Goal: Task Accomplishment & Management: Use online tool/utility

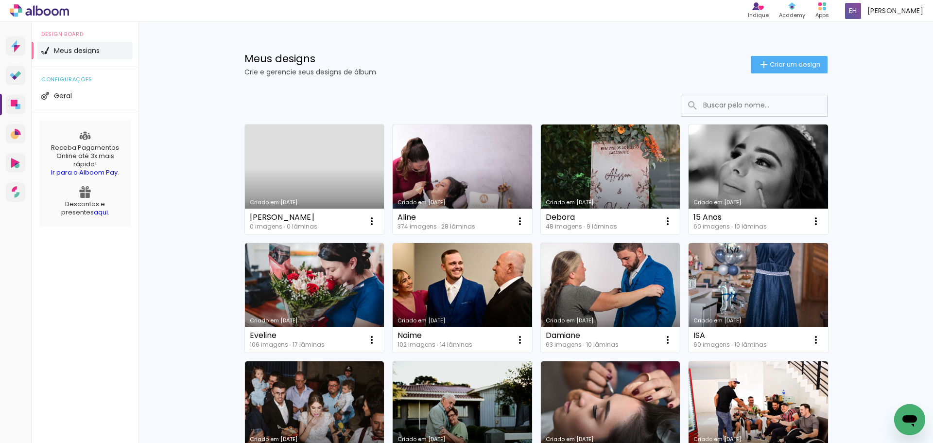
click at [347, 167] on link "Criado em [DATE]" at bounding box center [314, 179] width 139 height 110
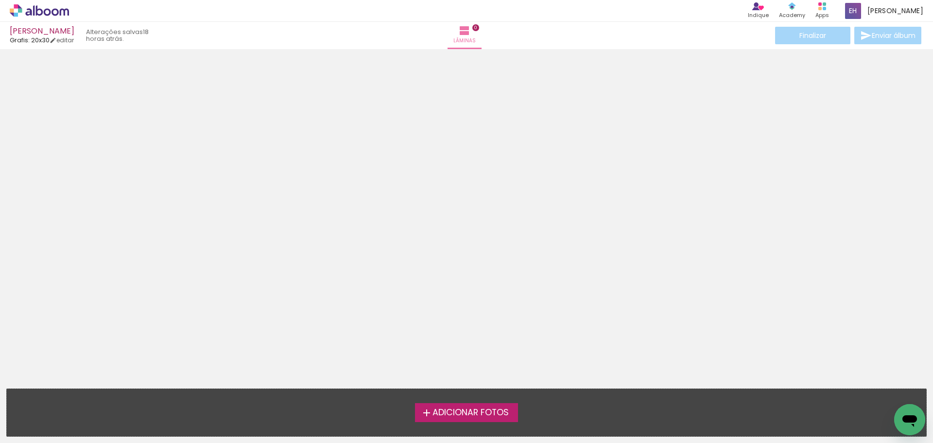
click at [463, 409] on span "Adicionar Fotos" at bounding box center [470, 412] width 76 height 9
click at [0, 0] on input "file" at bounding box center [0, 0] width 0 height 0
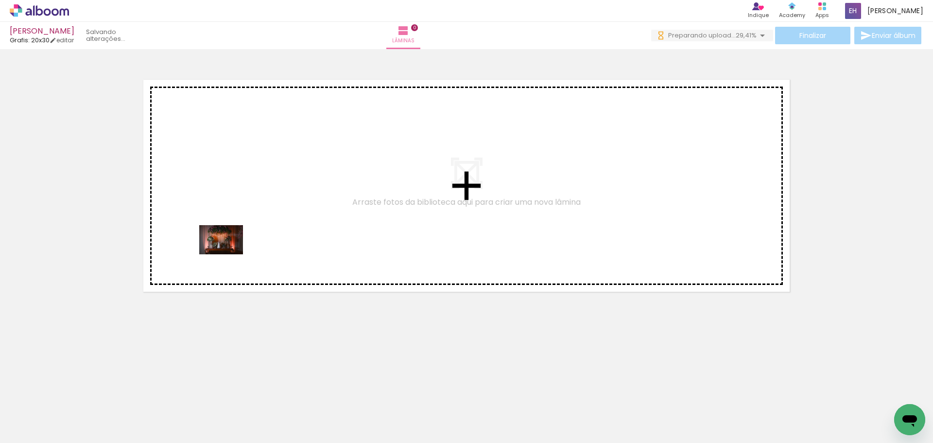
drag, startPoint x: 103, startPoint y: 413, endPoint x: 229, endPoint y: 253, distance: 204.1
click at [229, 253] on quentale-workspace at bounding box center [466, 221] width 933 height 443
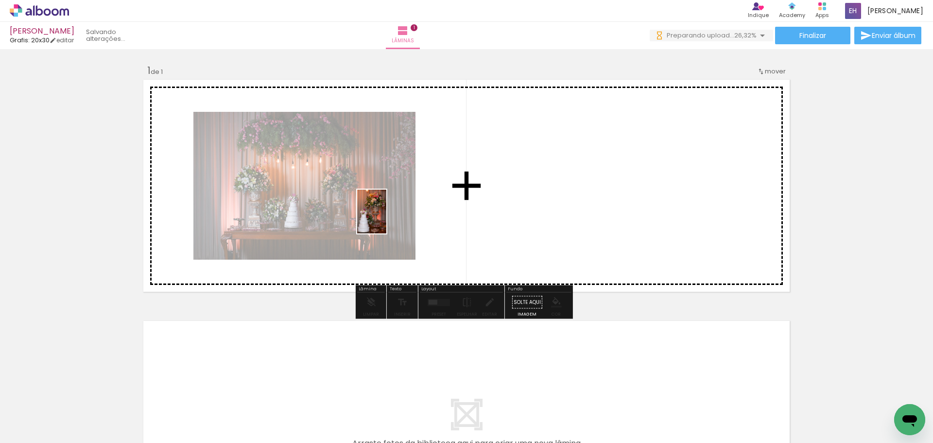
drag, startPoint x: 155, startPoint y: 417, endPoint x: 386, endPoint y: 219, distance: 305.3
click at [386, 219] on quentale-workspace at bounding box center [466, 221] width 933 height 443
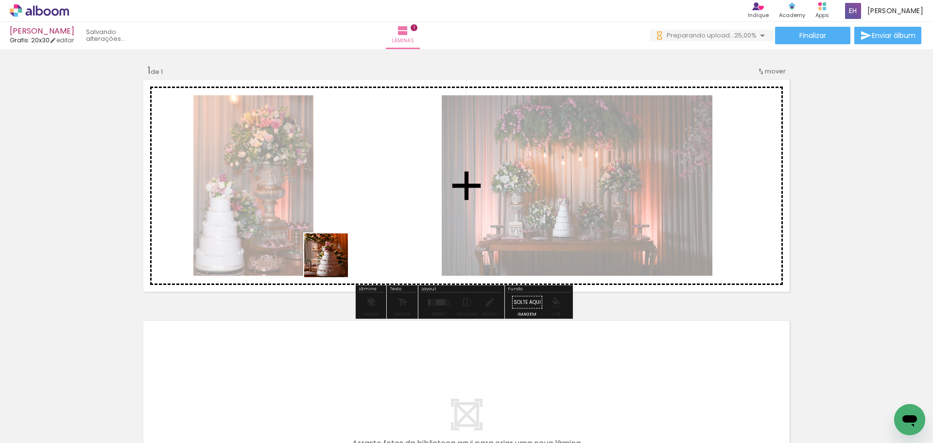
drag, startPoint x: 333, startPoint y: 262, endPoint x: 387, endPoint y: 258, distance: 54.2
click at [387, 217] on quentale-workspace at bounding box center [466, 221] width 933 height 443
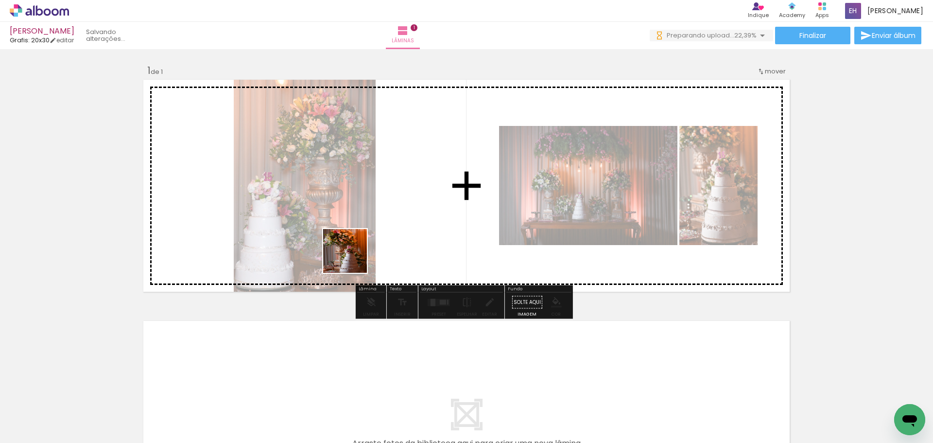
drag, startPoint x: 270, startPoint y: 415, endPoint x: 352, endPoint y: 258, distance: 177.1
click at [352, 258] on quentale-workspace at bounding box center [466, 221] width 933 height 443
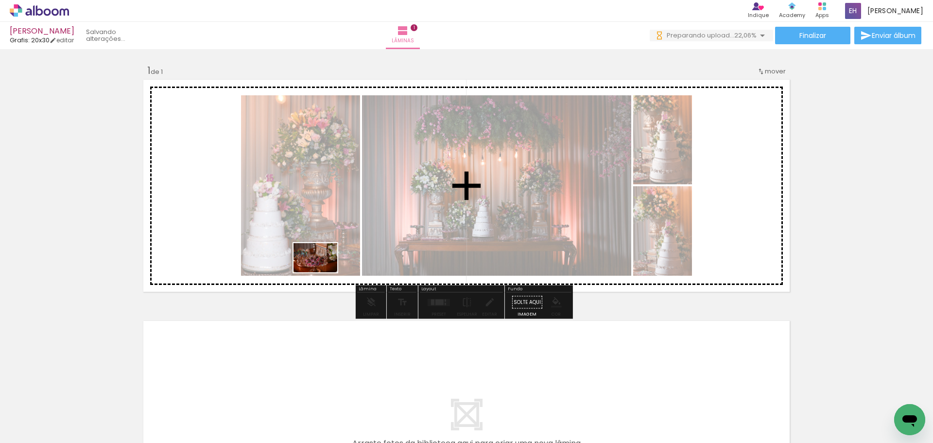
drag, startPoint x: 320, startPoint y: 391, endPoint x: 324, endPoint y: 265, distance: 126.4
click at [324, 265] on quentale-workspace at bounding box center [466, 221] width 933 height 443
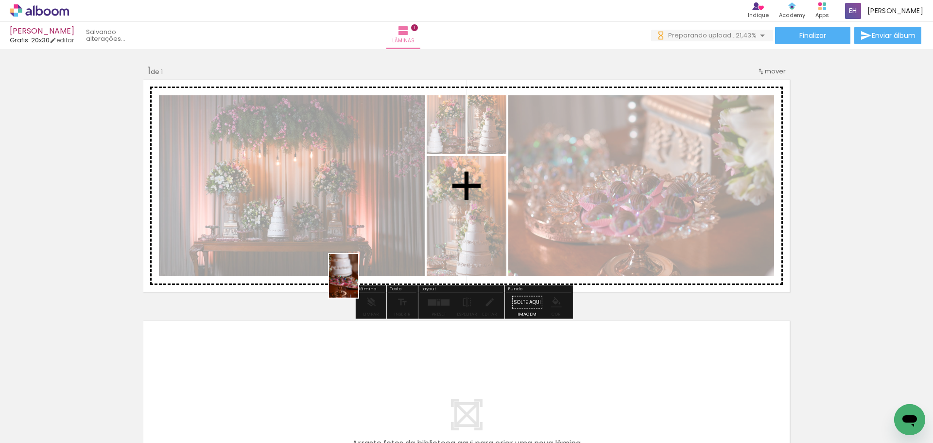
drag, startPoint x: 363, startPoint y: 393, endPoint x: 358, endPoint y: 283, distance: 110.4
click at [358, 283] on quentale-workspace at bounding box center [466, 221] width 933 height 443
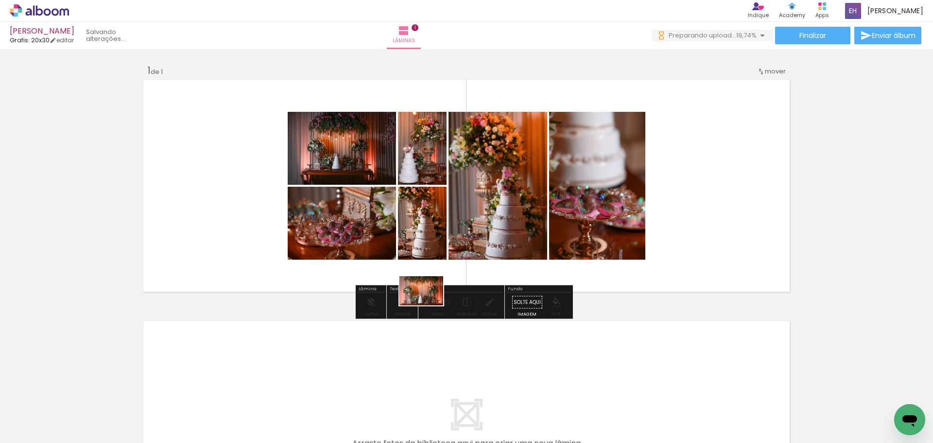
drag, startPoint x: 424, startPoint y: 416, endPoint x: 429, endPoint y: 305, distance: 111.9
click at [429, 305] on quentale-workspace at bounding box center [466, 221] width 933 height 443
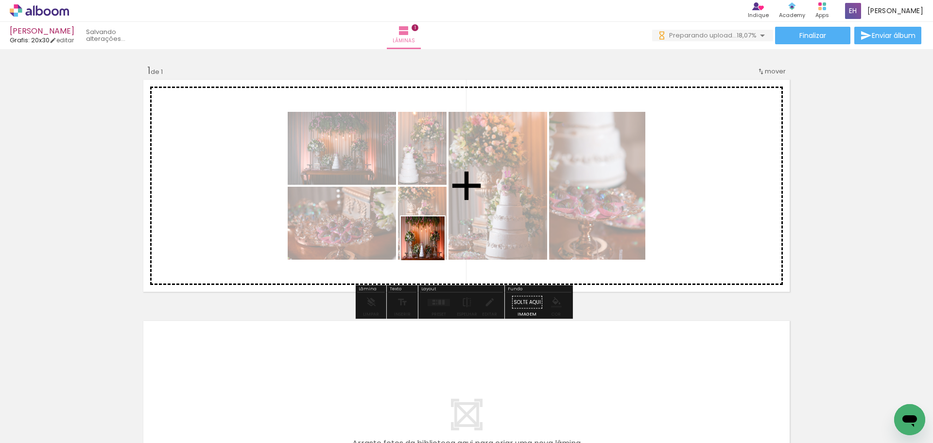
drag, startPoint x: 432, startPoint y: 356, endPoint x: 430, endPoint y: 243, distance: 112.8
click at [430, 243] on quentale-workspace at bounding box center [466, 221] width 933 height 443
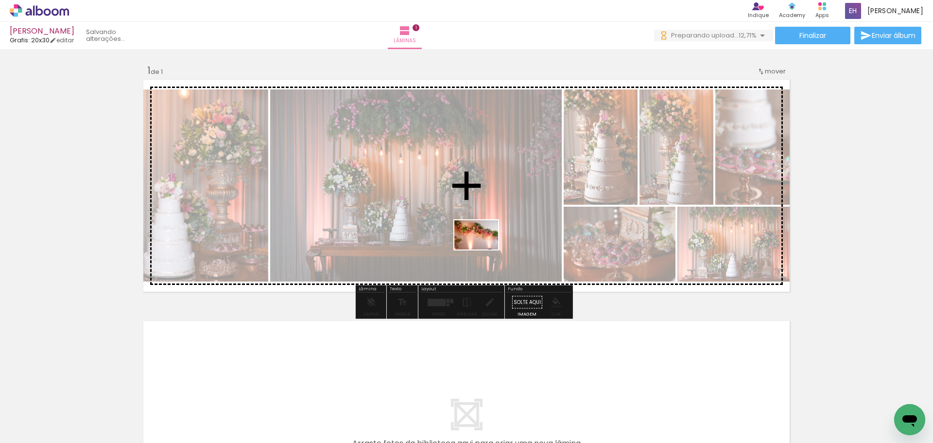
drag, startPoint x: 489, startPoint y: 275, endPoint x: 484, endPoint y: 249, distance: 25.8
click at [484, 249] on quentale-workspace at bounding box center [466, 221] width 933 height 443
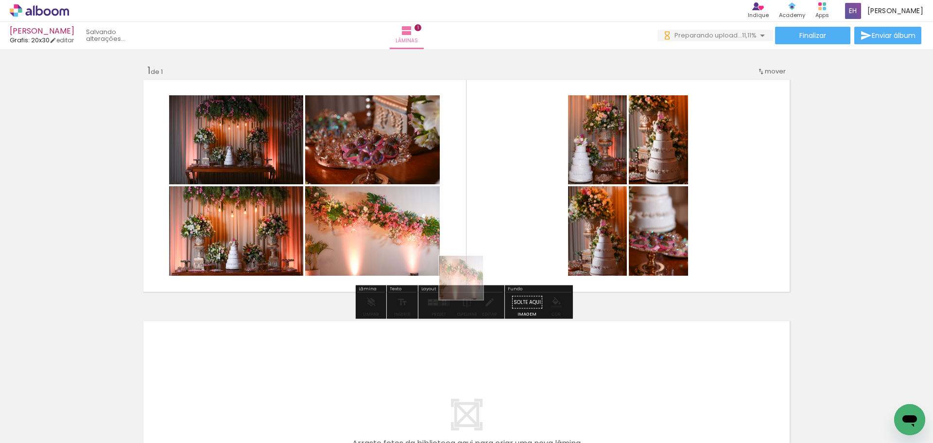
drag, startPoint x: 470, startPoint y: 368, endPoint x: 467, endPoint y: 242, distance: 125.4
click at [467, 242] on quentale-workspace at bounding box center [466, 221] width 933 height 443
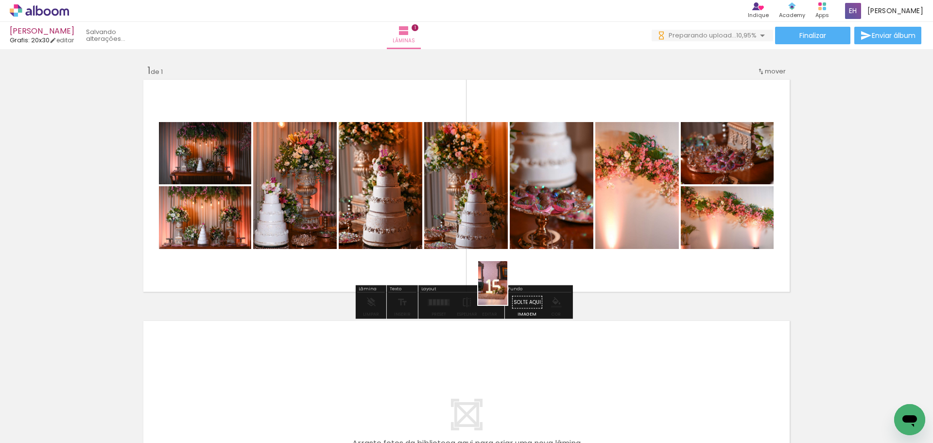
drag, startPoint x: 534, startPoint y: 405, endPoint x: 506, endPoint y: 248, distance: 159.8
click at [506, 248] on quentale-workspace at bounding box center [466, 221] width 933 height 443
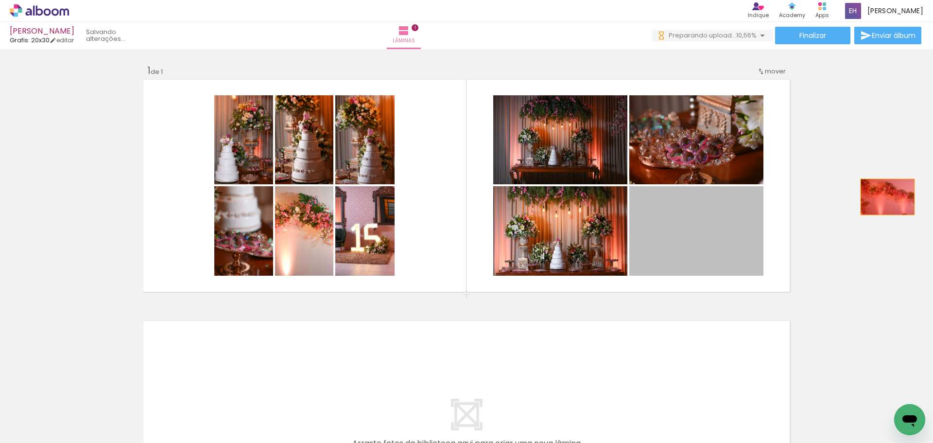
drag, startPoint x: 675, startPoint y: 232, endPoint x: 800, endPoint y: 254, distance: 127.3
click at [884, 196] on div "Inserir lâmina 1 de 1" at bounding box center [466, 293] width 933 height 483
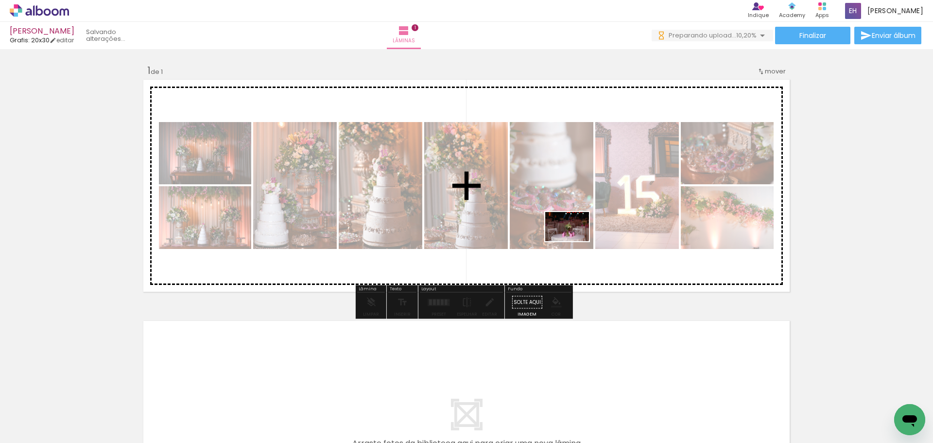
drag, startPoint x: 587, startPoint y: 370, endPoint x: 574, endPoint y: 241, distance: 129.4
click at [574, 241] on quentale-workspace at bounding box center [466, 221] width 933 height 443
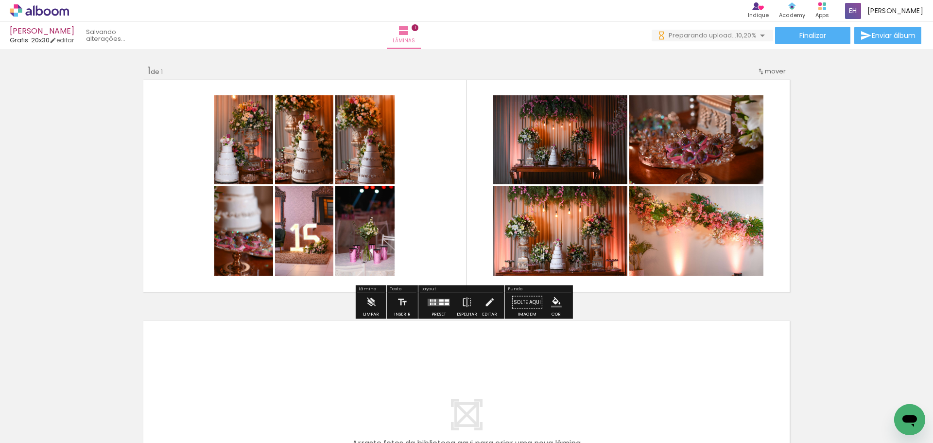
drag, startPoint x: 648, startPoint y: 410, endPoint x: 736, endPoint y: 422, distance: 89.3
click at [593, 240] on quentale-workspace at bounding box center [466, 221] width 933 height 443
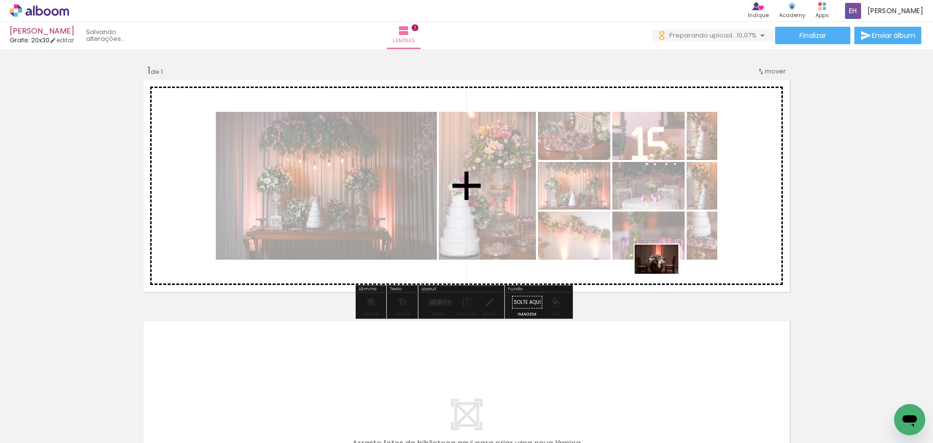
drag, startPoint x: 699, startPoint y: 409, endPoint x: 664, endPoint y: 274, distance: 140.0
click at [664, 274] on quentale-workspace at bounding box center [466, 221] width 933 height 443
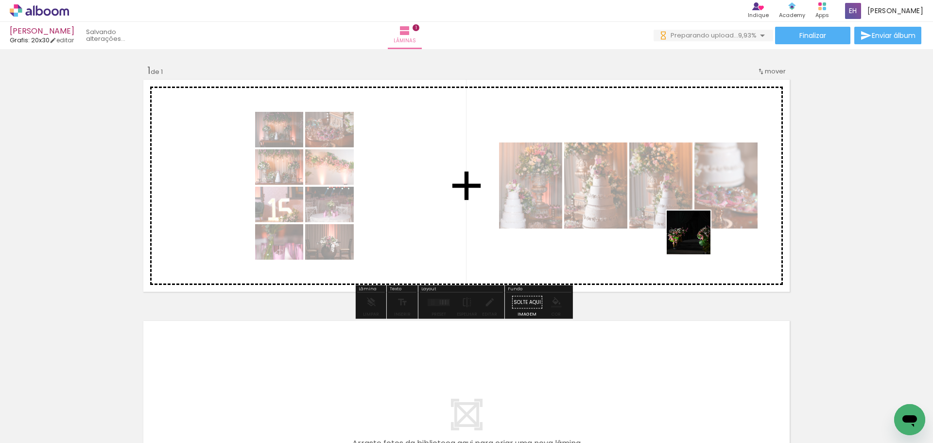
drag, startPoint x: 754, startPoint y: 403, endPoint x: 695, endPoint y: 239, distance: 173.8
click at [695, 239] on quentale-workspace at bounding box center [466, 221] width 933 height 443
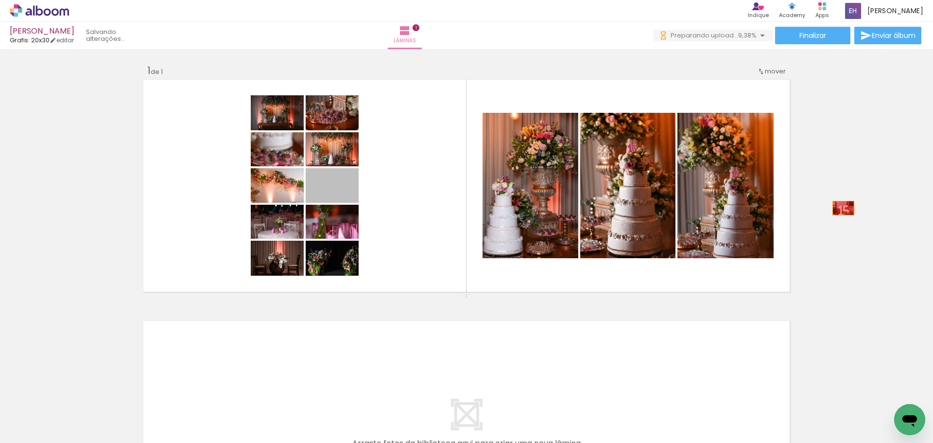
drag, startPoint x: 384, startPoint y: 191, endPoint x: 420, endPoint y: 214, distance: 42.9
click at [842, 208] on div "Inserir lâmina 1 de 1" at bounding box center [466, 293] width 933 height 483
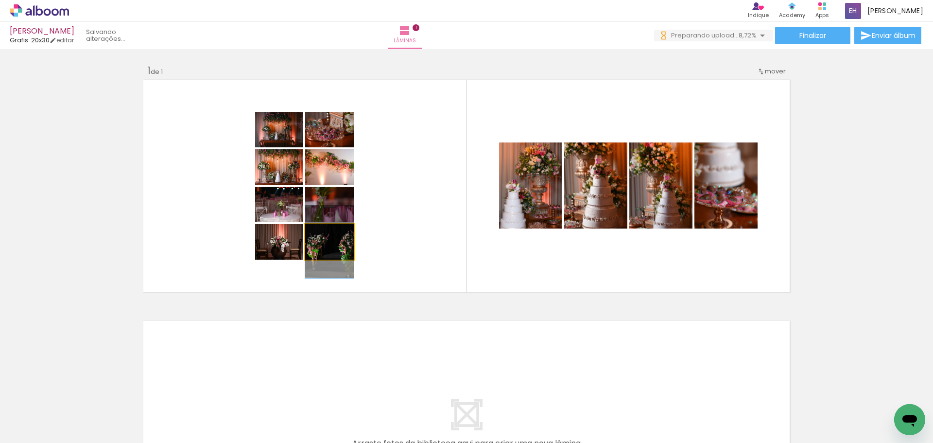
drag, startPoint x: 317, startPoint y: 240, endPoint x: 79, endPoint y: 261, distance: 239.5
type paper-slider "100"
click at [79, 261] on div "Inserir lâmina 1 de 1" at bounding box center [466, 293] width 933 height 483
drag, startPoint x: 344, startPoint y: 252, endPoint x: 58, endPoint y: 297, distance: 288.8
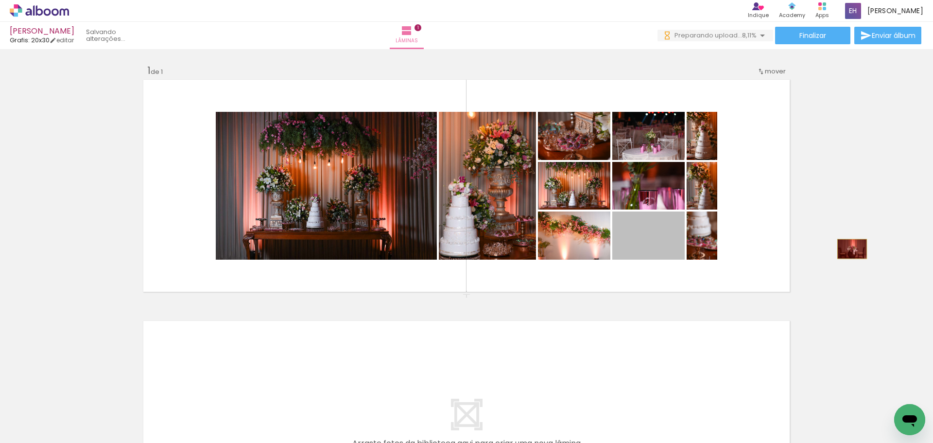
drag, startPoint x: 692, startPoint y: 248, endPoint x: 637, endPoint y: 242, distance: 56.2
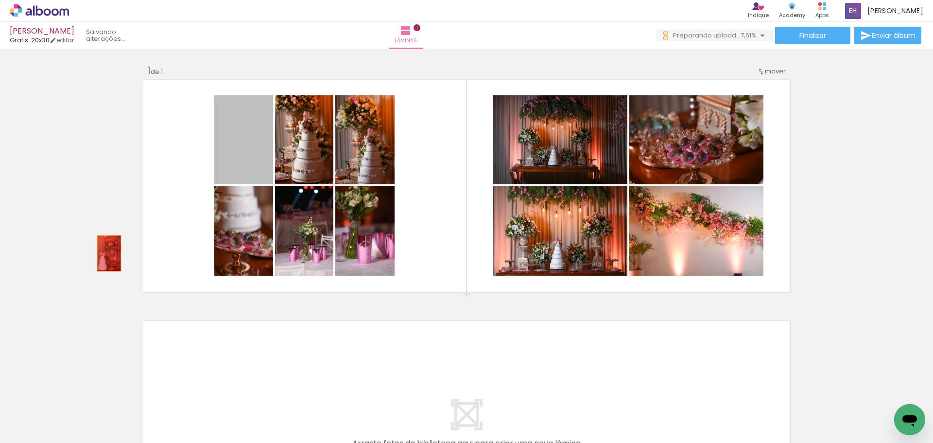
drag, startPoint x: 248, startPoint y: 155, endPoint x: 102, endPoint y: 259, distance: 178.8
click at [103, 259] on div "Inserir lâmina 1 de 1" at bounding box center [466, 293] width 933 height 483
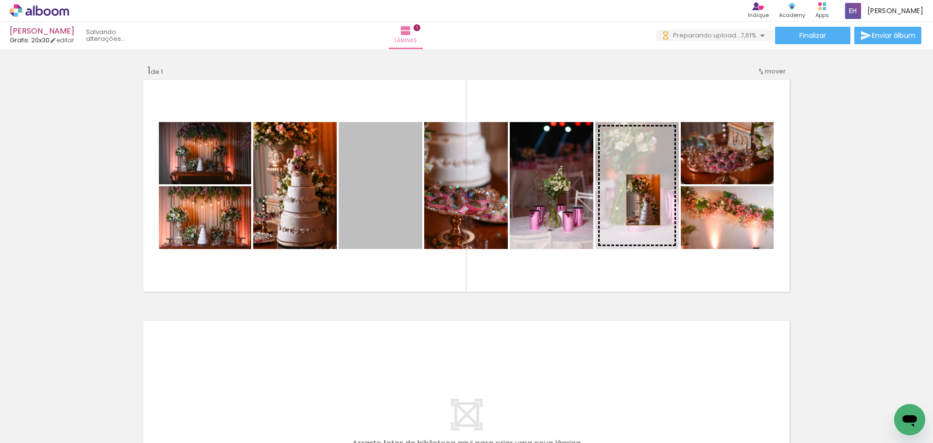
drag, startPoint x: 389, startPoint y: 202, endPoint x: 640, endPoint y: 200, distance: 250.8
click at [0, 0] on slot at bounding box center [0, 0] width 0 height 0
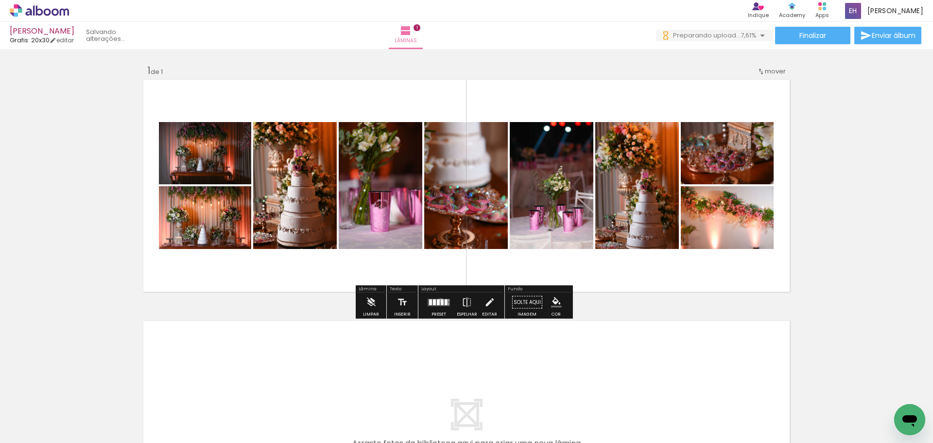
click at [441, 300] on div at bounding box center [442, 302] width 3 height 6
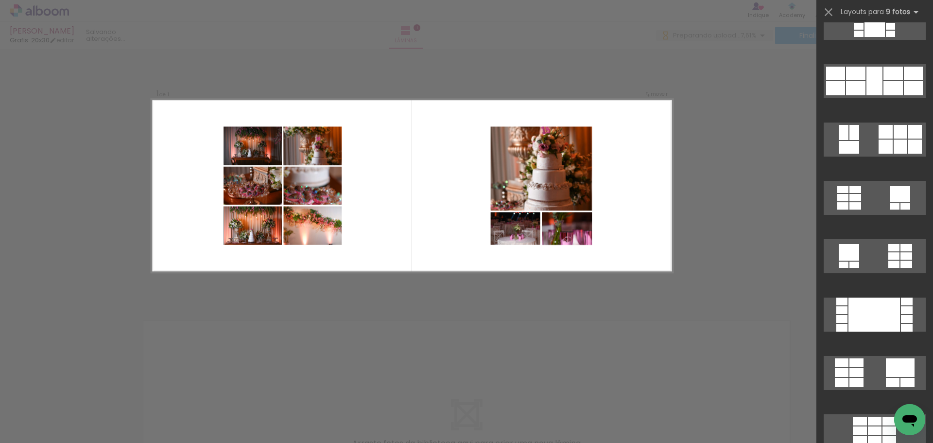
scroll to position [486, 0]
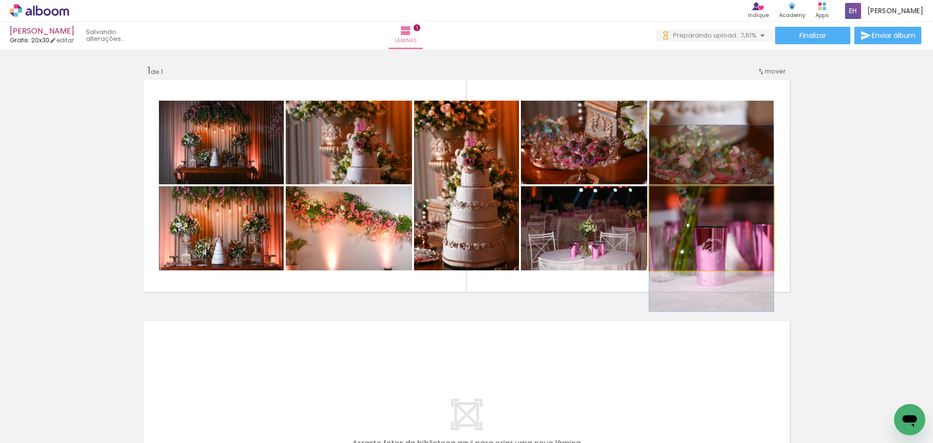
drag, startPoint x: 706, startPoint y: 235, endPoint x: 705, endPoint y: 225, distance: 9.8
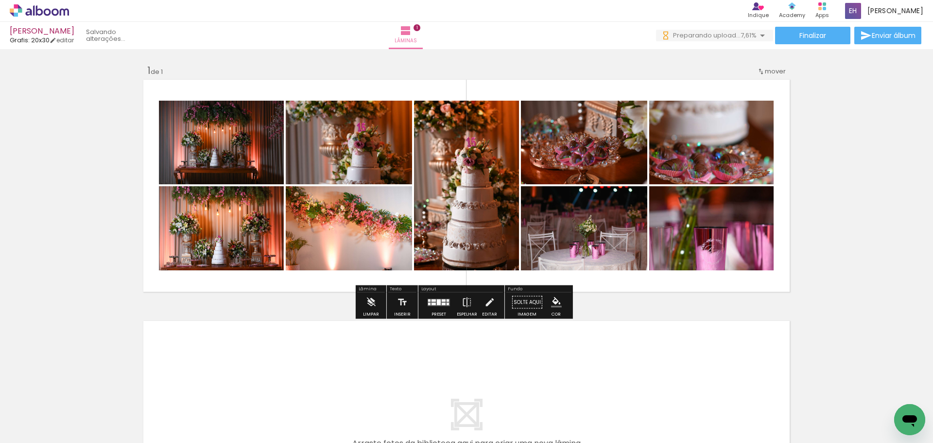
click at [432, 300] on div at bounding box center [434, 300] width 4 height 2
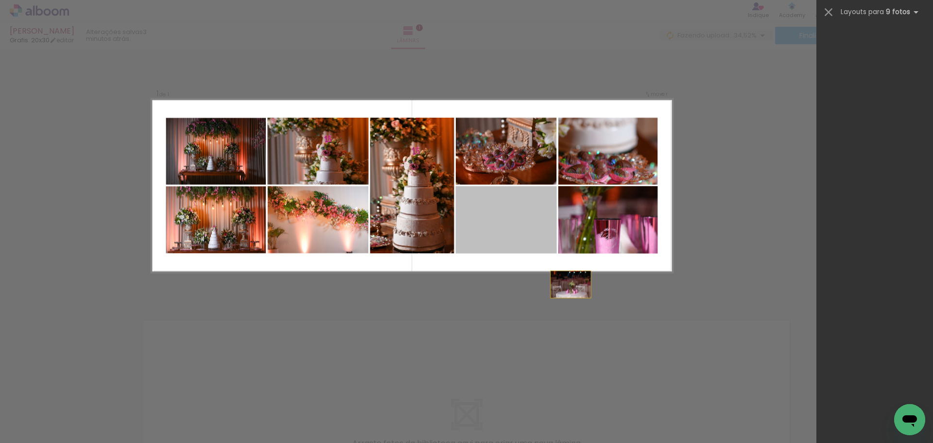
scroll to position [525, 0]
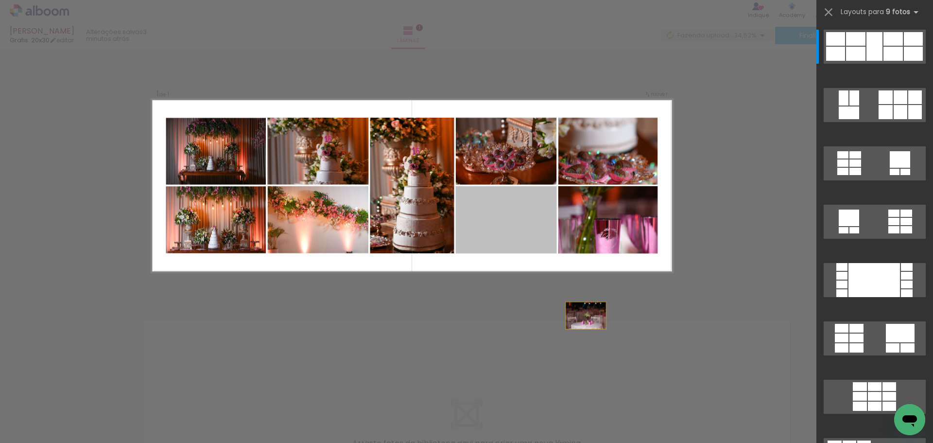
drag, startPoint x: 511, startPoint y: 225, endPoint x: 607, endPoint y: 353, distance: 159.3
click at [607, 353] on div "Inserir lâmina 1 de 1 Confirmar Cancelar" at bounding box center [466, 301] width 933 height 505
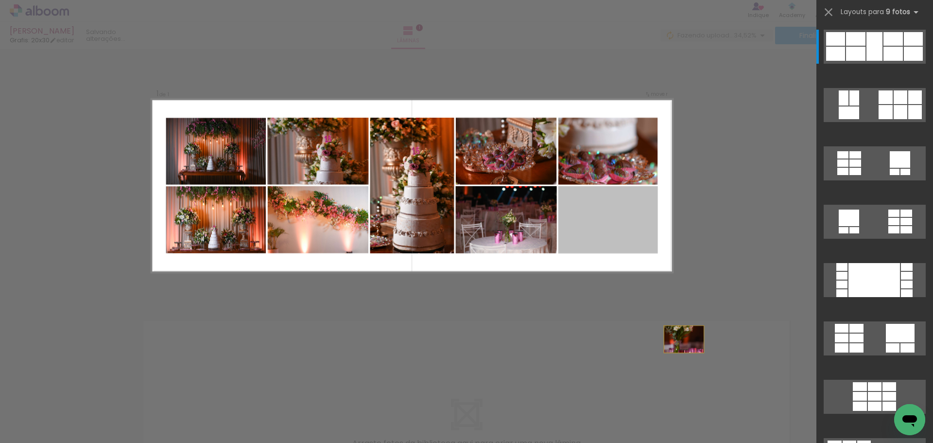
drag, startPoint x: 605, startPoint y: 221, endPoint x: 699, endPoint y: 369, distance: 175.5
click at [699, 369] on div "Inserir lâmina 1 de 1 Confirmar Cancelar" at bounding box center [466, 301] width 933 height 505
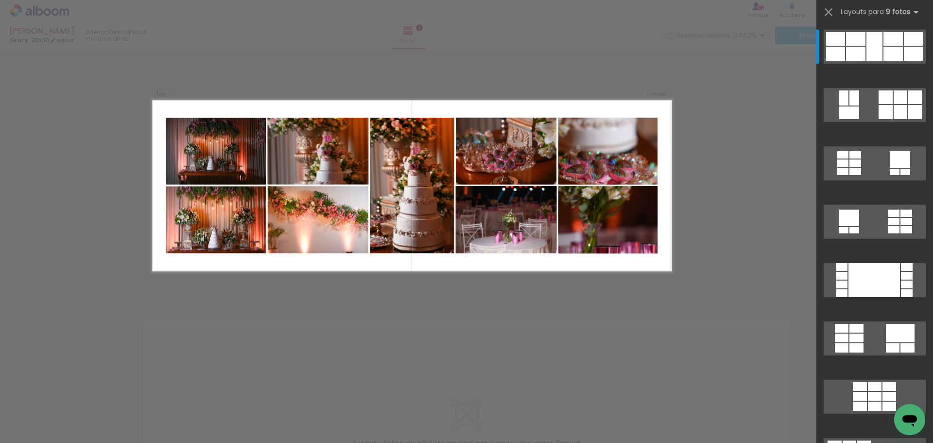
click at [714, 166] on div "Confirmar Cancelar" at bounding box center [466, 301] width 933 height 505
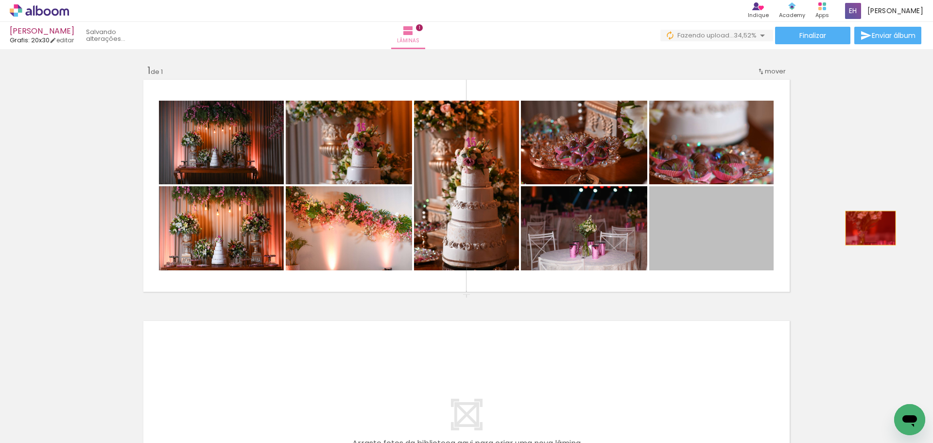
drag, startPoint x: 667, startPoint y: 235, endPoint x: 867, endPoint y: 228, distance: 199.9
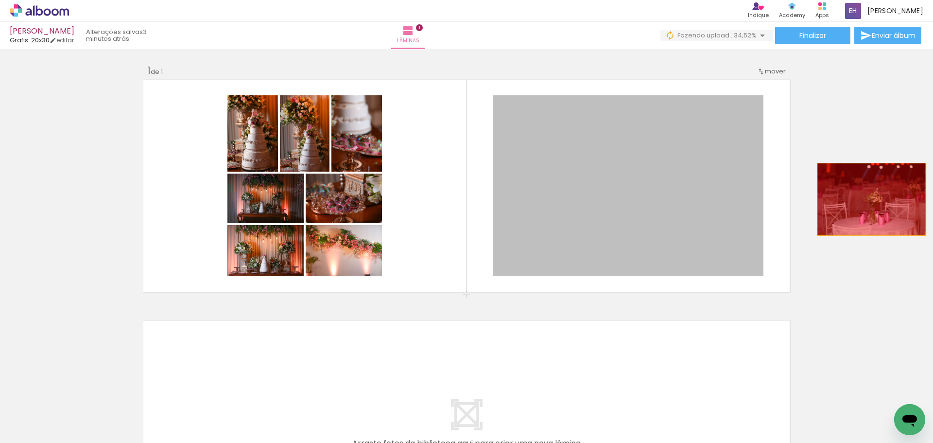
drag, startPoint x: 647, startPoint y: 222, endPoint x: 870, endPoint y: 199, distance: 224.2
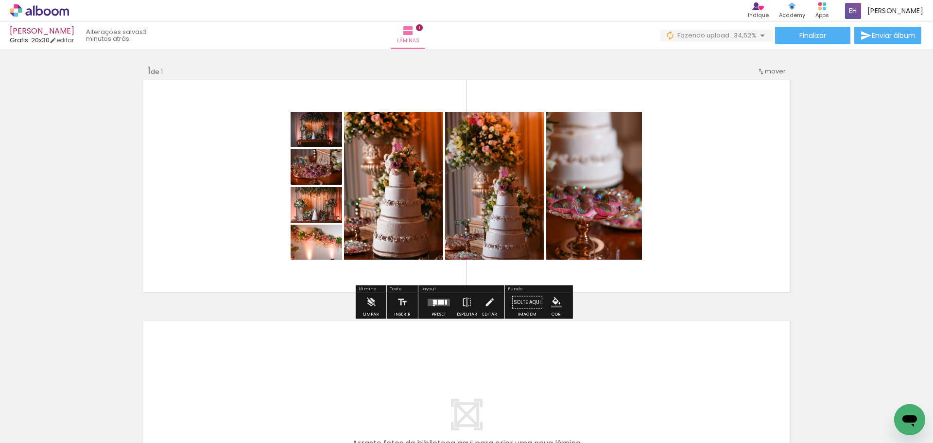
scroll to position [525, 0]
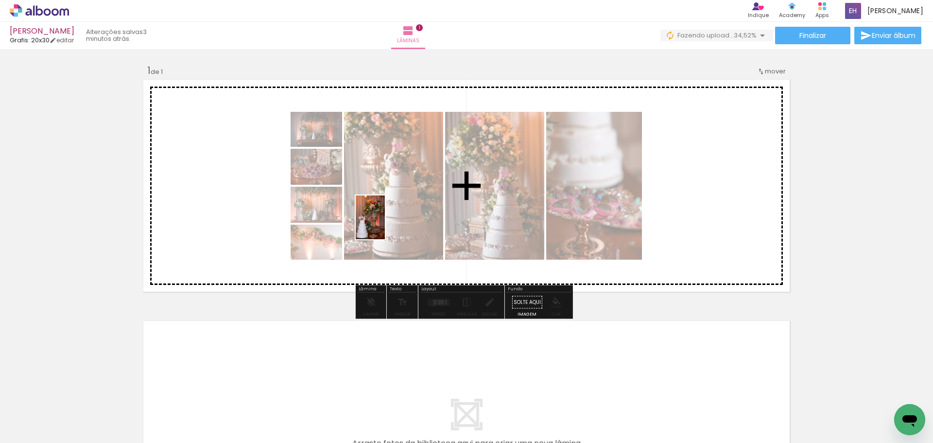
drag, startPoint x: 166, startPoint y: 387, endPoint x: 387, endPoint y: 225, distance: 274.3
click at [387, 221] on quentale-workspace at bounding box center [466, 221] width 933 height 443
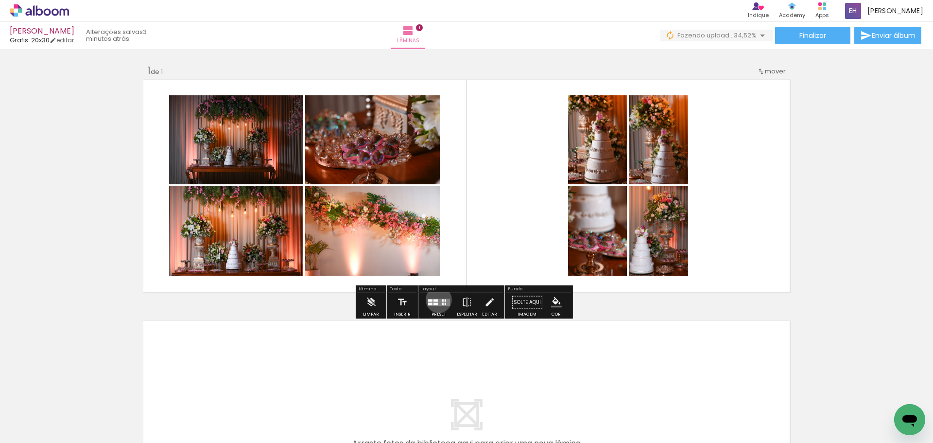
click at [436, 299] on quentale-layouter at bounding box center [439, 301] width 22 height 7
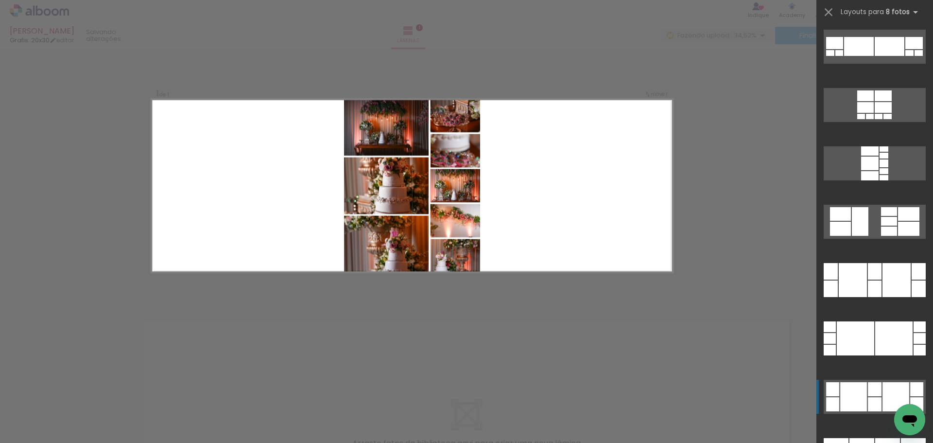
scroll to position [4519, 0]
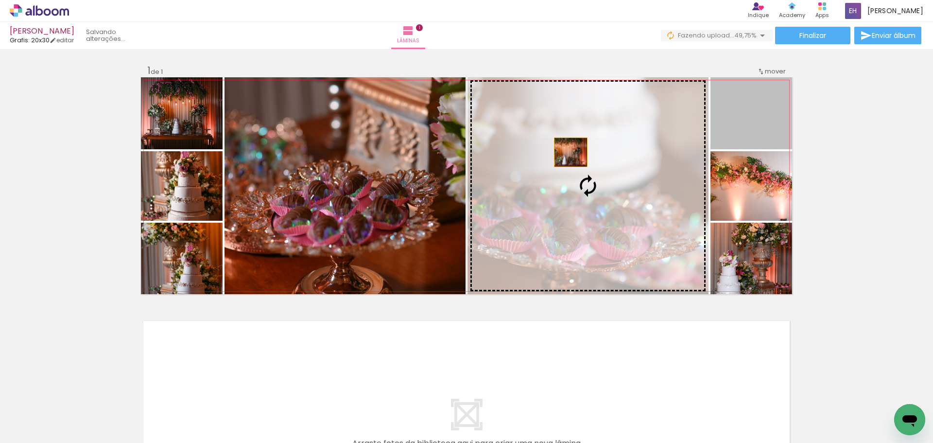
drag, startPoint x: 735, startPoint y: 111, endPoint x: 567, endPoint y: 152, distance: 173.1
click at [0, 0] on slot at bounding box center [0, 0] width 0 height 0
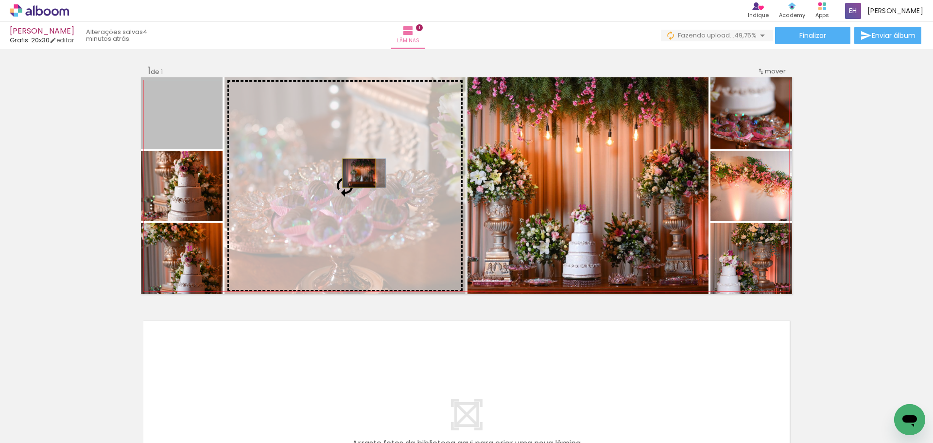
drag, startPoint x: 167, startPoint y: 118, endPoint x: 355, endPoint y: 173, distance: 196.5
click at [0, 0] on slot at bounding box center [0, 0] width 0 height 0
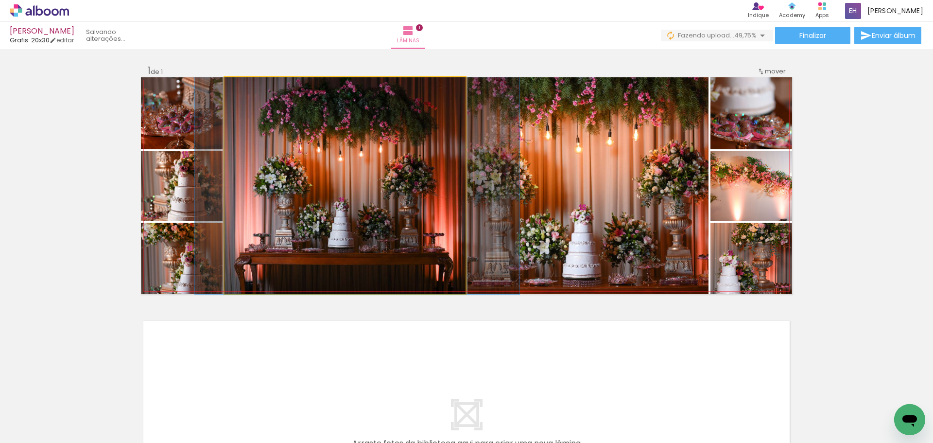
drag, startPoint x: 365, startPoint y: 162, endPoint x: 376, endPoint y: 165, distance: 10.5
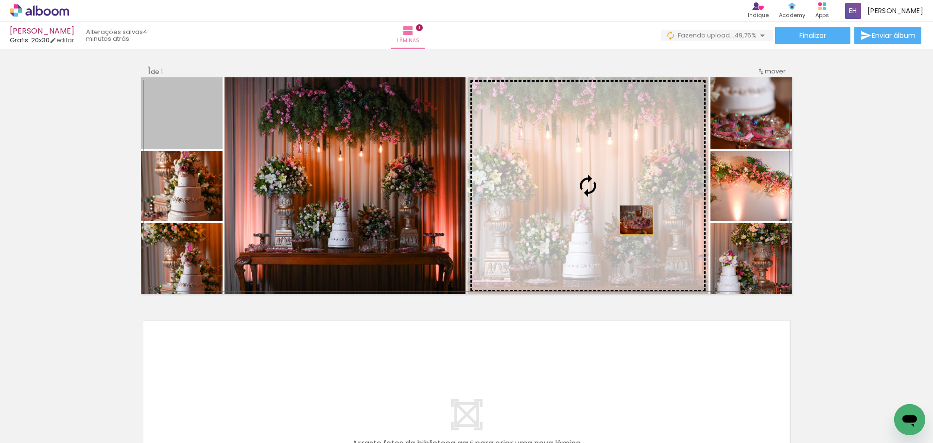
drag, startPoint x: 187, startPoint y: 133, endPoint x: 632, endPoint y: 220, distance: 453.6
click at [0, 0] on slot at bounding box center [0, 0] width 0 height 0
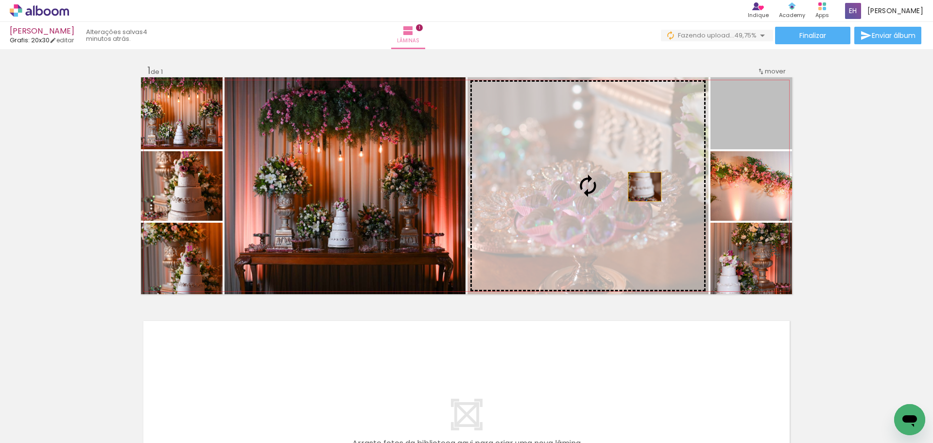
drag, startPoint x: 751, startPoint y: 121, endPoint x: 588, endPoint y: 204, distance: 182.6
click at [0, 0] on slot at bounding box center [0, 0] width 0 height 0
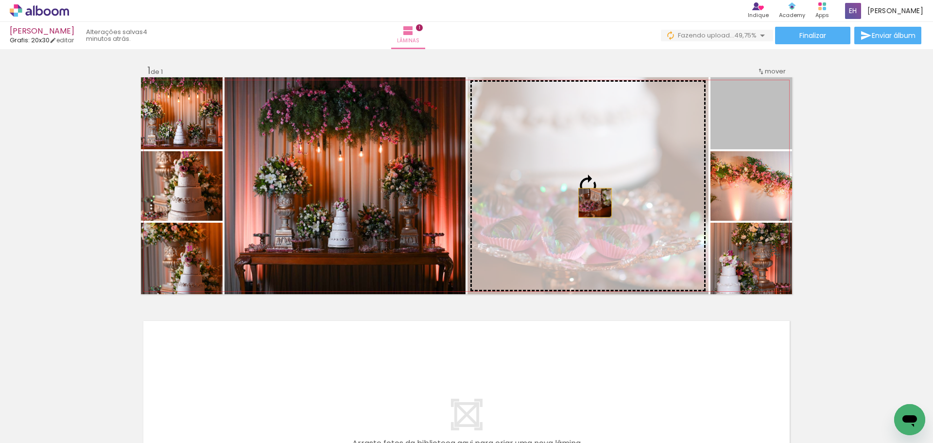
drag, startPoint x: 739, startPoint y: 132, endPoint x: 591, endPoint y: 203, distance: 163.7
click at [0, 0] on slot at bounding box center [0, 0] width 0 height 0
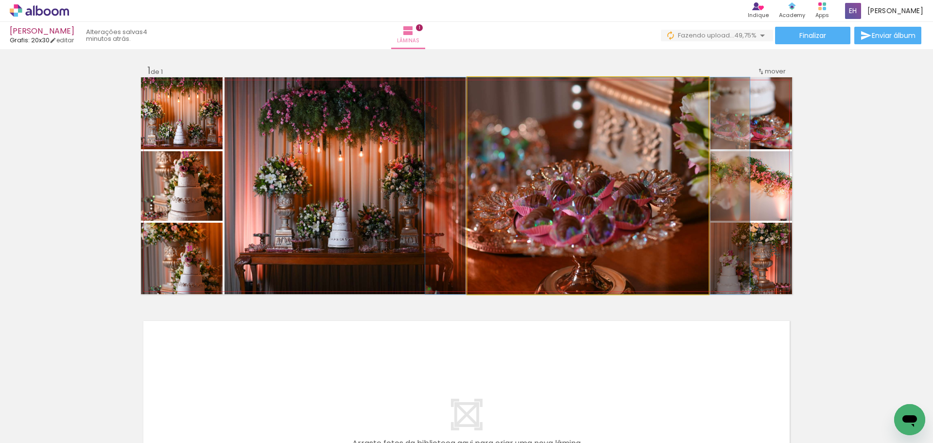
drag, startPoint x: 616, startPoint y: 198, endPoint x: 616, endPoint y: 181, distance: 17.0
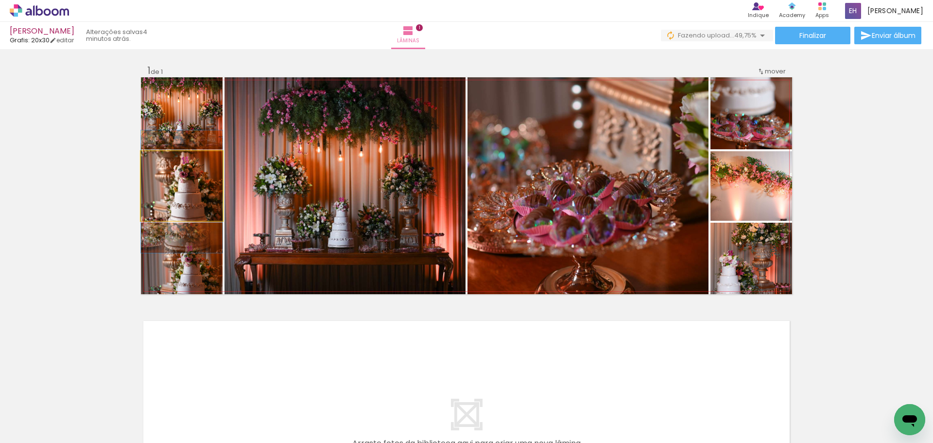
drag, startPoint x: 194, startPoint y: 180, endPoint x: 196, endPoint y: 186, distance: 6.1
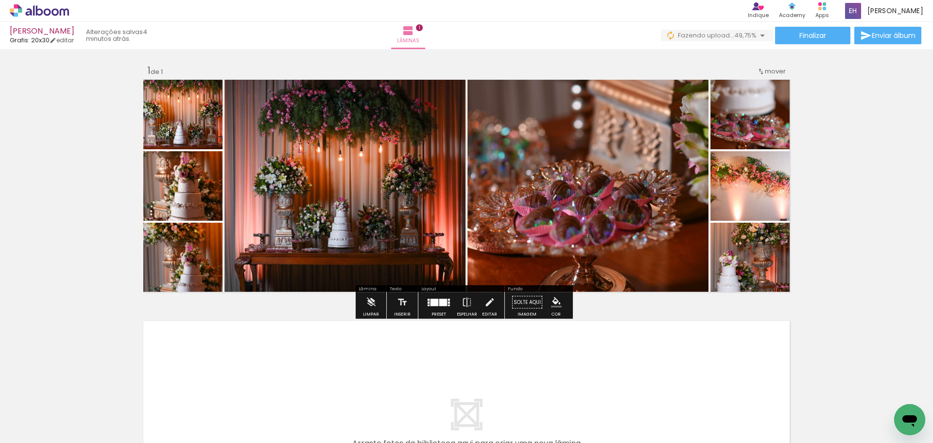
click at [438, 306] on div at bounding box center [439, 302] width 26 height 19
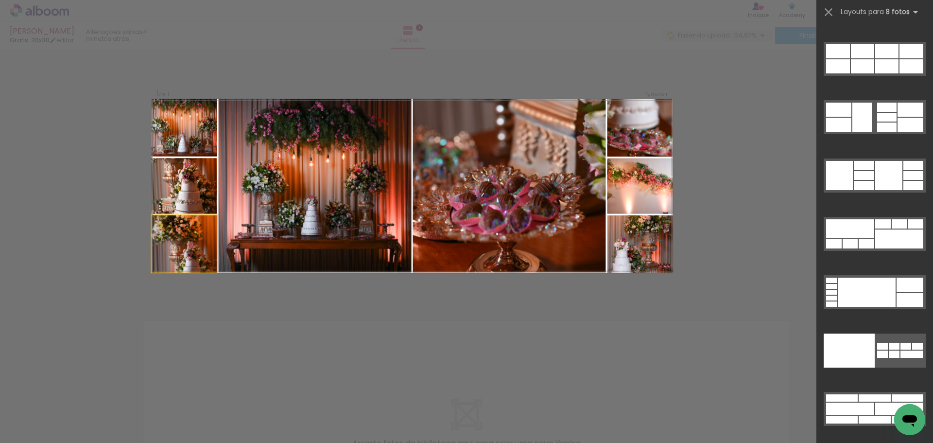
scroll to position [4665, 0]
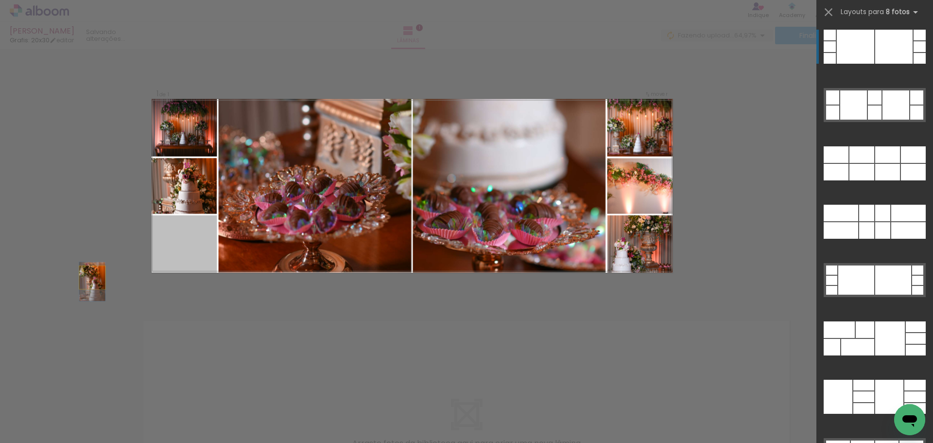
drag, startPoint x: 176, startPoint y: 250, endPoint x: 64, endPoint y: 285, distance: 117.3
click at [65, 286] on div "Inserir lâmina 1 de 1 Confirmar Cancelar" at bounding box center [466, 301] width 933 height 505
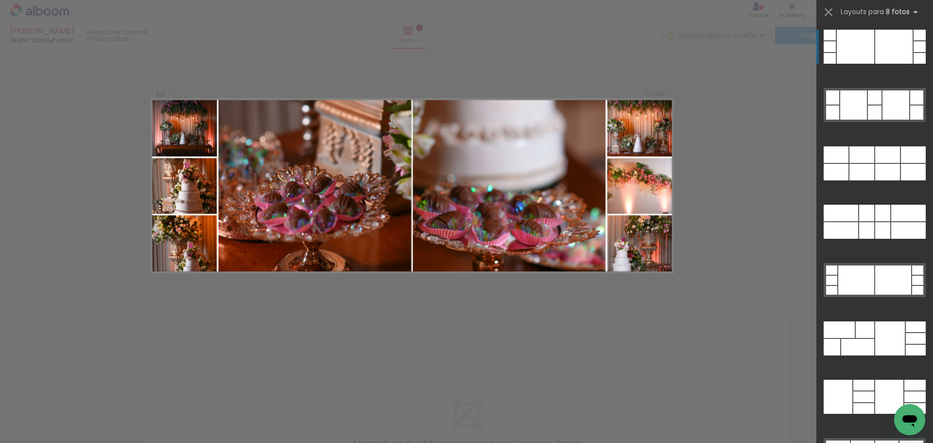
click at [502, 346] on div "Confirmar Cancelar" at bounding box center [466, 301] width 933 height 505
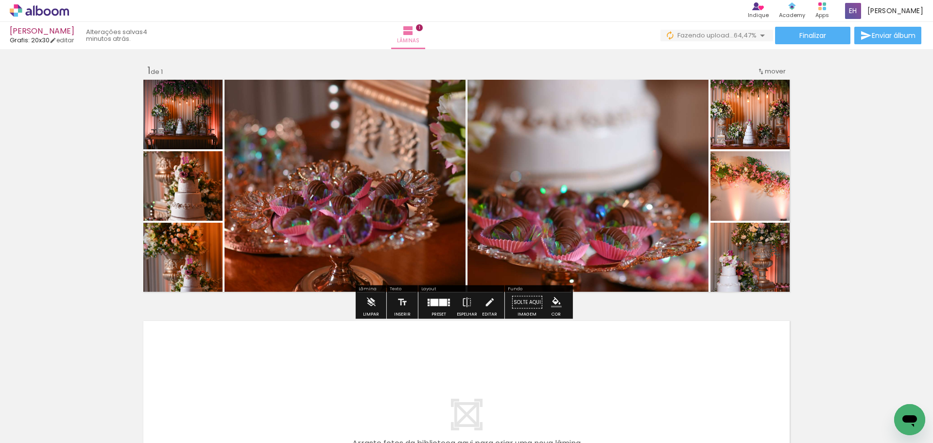
click at [439, 301] on div at bounding box center [443, 301] width 8 height 7
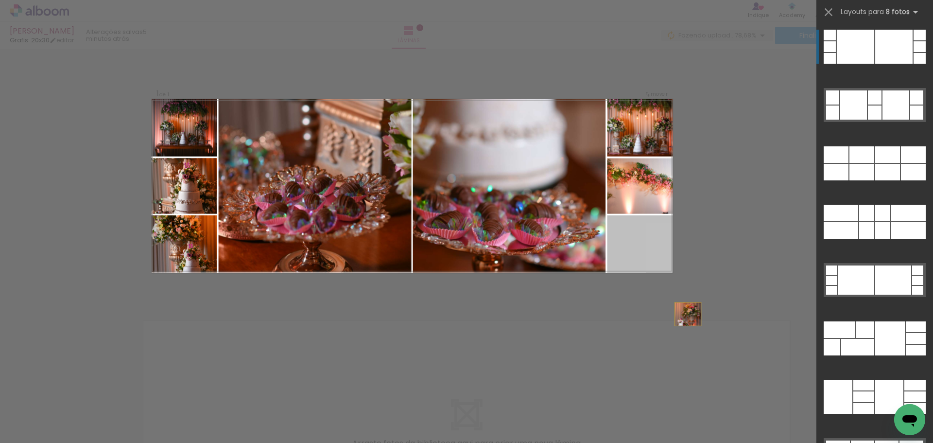
drag, startPoint x: 623, startPoint y: 250, endPoint x: 703, endPoint y: 337, distance: 118.3
click at [703, 337] on div "Inserir lâmina 1 de 1 Confirmar Cancelar" at bounding box center [466, 301] width 933 height 505
drag, startPoint x: 636, startPoint y: 253, endPoint x: 712, endPoint y: 351, distance: 123.9
click at [712, 351] on div "Inserir lâmina 1 de 1 Confirmar Cancelar" at bounding box center [466, 301] width 933 height 505
click at [726, 224] on div "Confirmar Cancelar" at bounding box center [466, 301] width 933 height 505
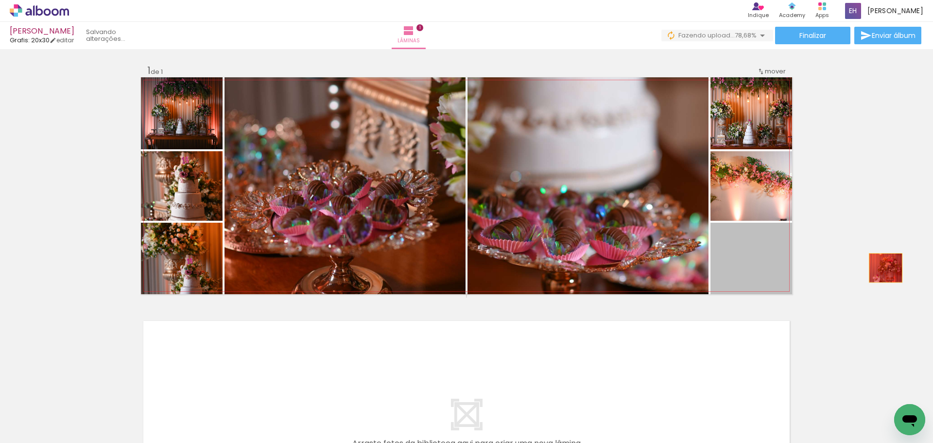
drag, startPoint x: 771, startPoint y: 269, endPoint x: 883, endPoint y: 268, distance: 112.3
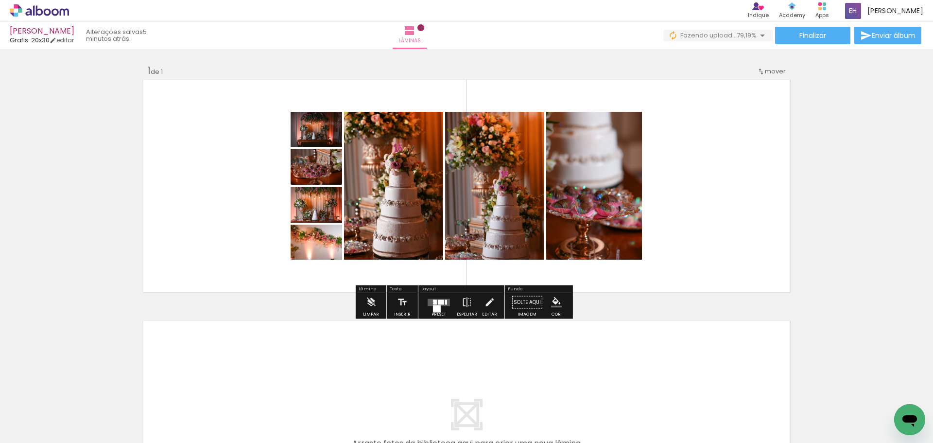
click at [438, 296] on div at bounding box center [439, 302] width 26 height 19
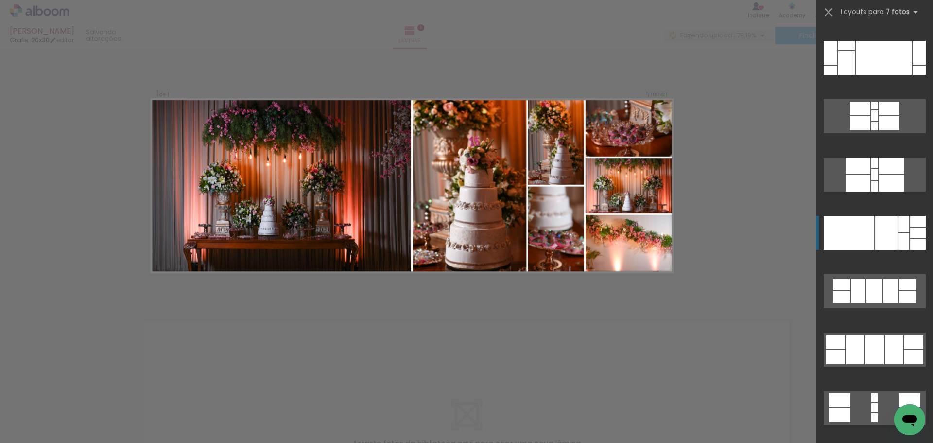
scroll to position [49, 0]
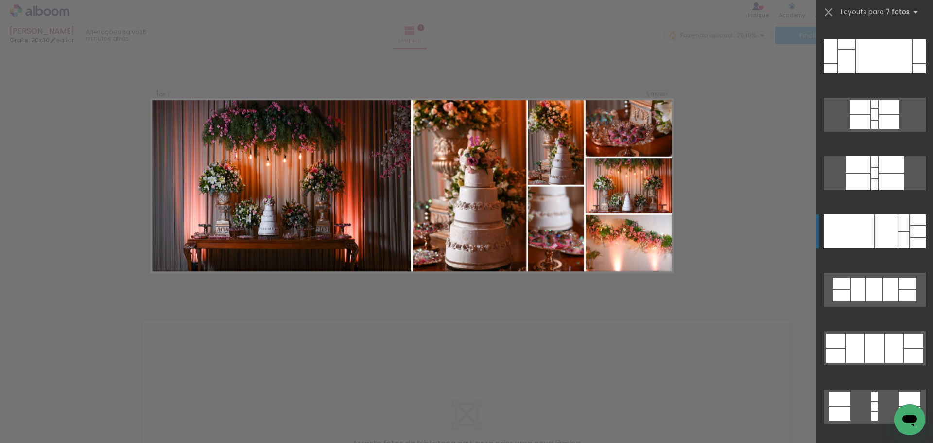
click at [837, 63] on div at bounding box center [831, 51] width 14 height 24
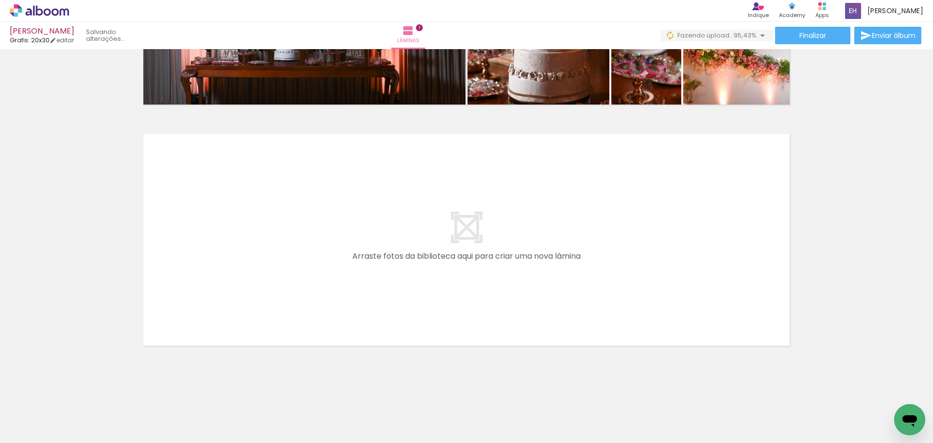
scroll to position [0, 337]
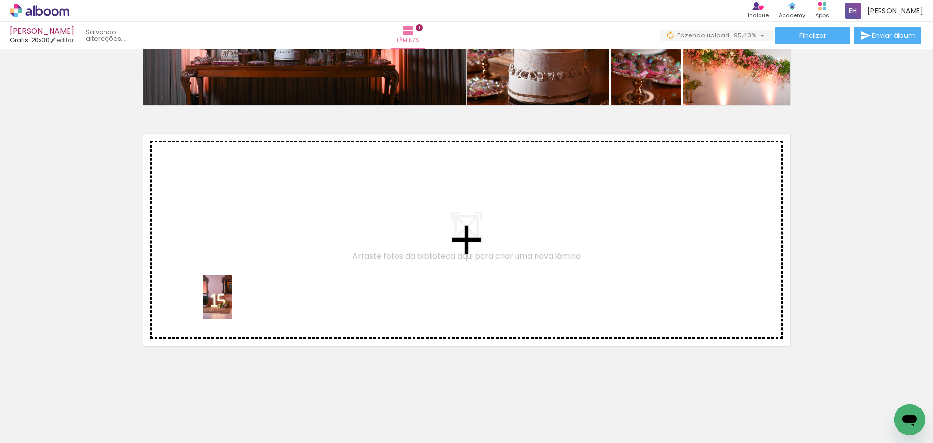
drag, startPoint x: 204, startPoint y: 393, endPoint x: 232, endPoint y: 304, distance: 93.4
click at [232, 304] on quentale-workspace at bounding box center [466, 221] width 933 height 443
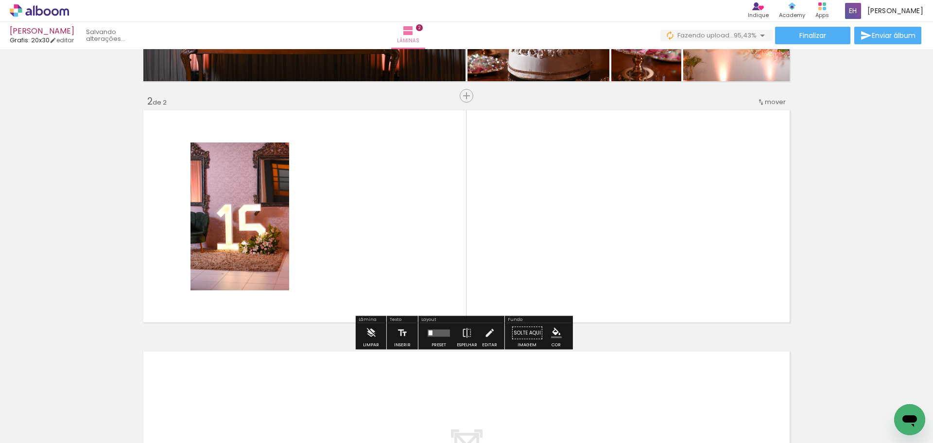
scroll to position [211, 0]
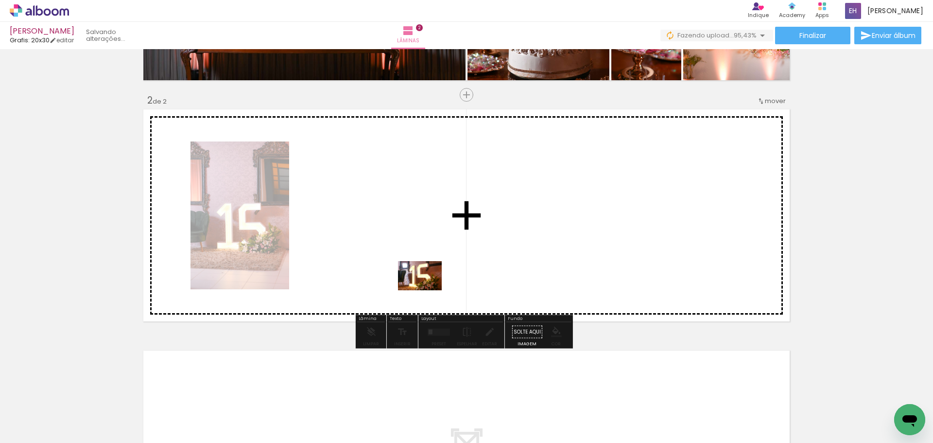
drag, startPoint x: 501, startPoint y: 364, endPoint x: 444, endPoint y: 363, distance: 56.4
click at [427, 289] on quentale-workspace at bounding box center [466, 221] width 933 height 443
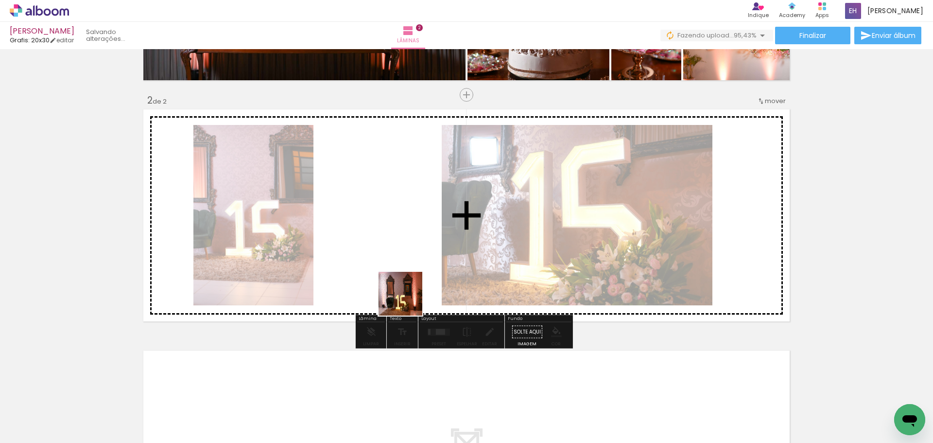
drag, startPoint x: 469, startPoint y: 406, endPoint x: 398, endPoint y: 287, distance: 138.2
click at [398, 287] on quentale-workspace at bounding box center [466, 221] width 933 height 443
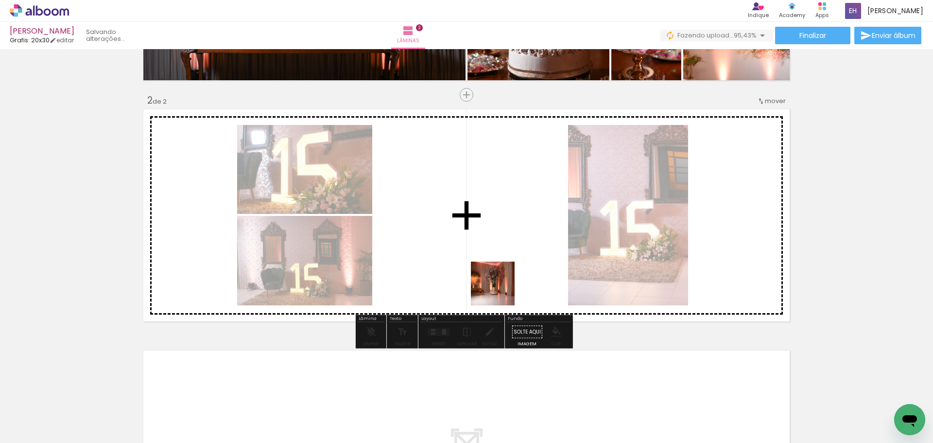
drag, startPoint x: 536, startPoint y: 351, endPoint x: 498, endPoint y: 287, distance: 75.2
click at [498, 287] on quentale-workspace at bounding box center [466, 221] width 933 height 443
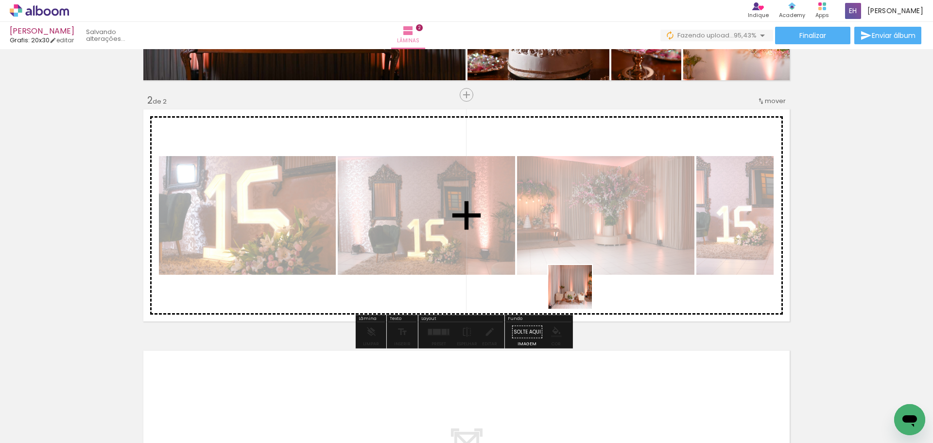
drag, startPoint x: 622, startPoint y: 396, endPoint x: 464, endPoint y: 384, distance: 157.8
click at [576, 290] on quentale-workspace at bounding box center [466, 221] width 933 height 443
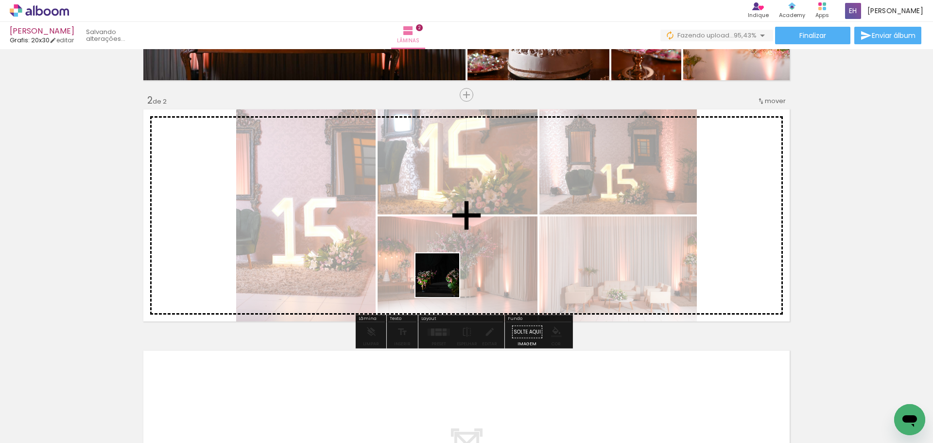
click at [445, 282] on quentale-workspace at bounding box center [466, 221] width 933 height 443
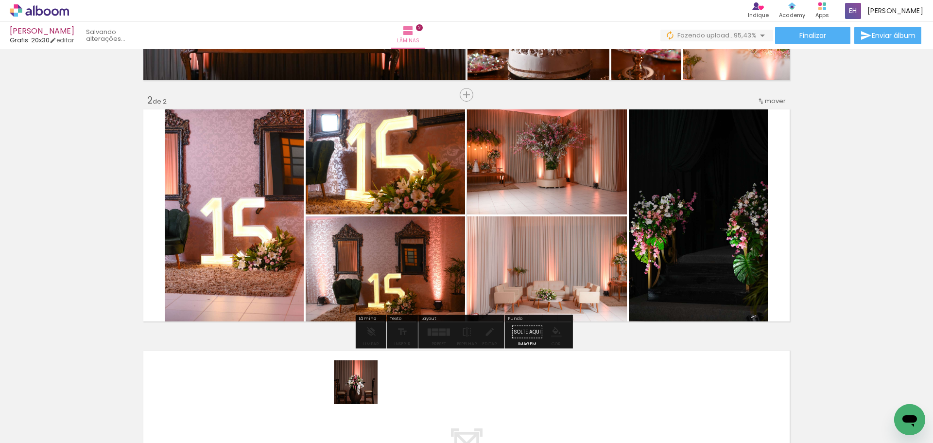
drag, startPoint x: 365, startPoint y: 411, endPoint x: 374, endPoint y: 299, distance: 112.6
click at [374, 299] on quentale-workspace at bounding box center [466, 221] width 933 height 443
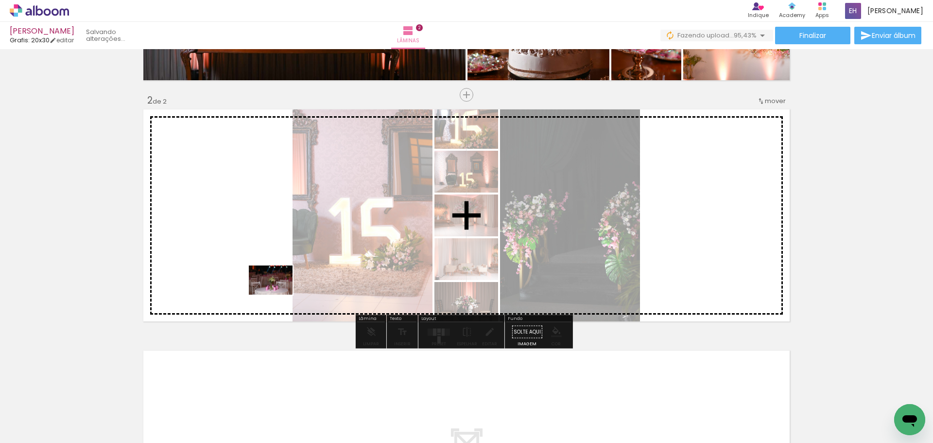
drag, startPoint x: 245, startPoint y: 409, endPoint x: 278, endPoint y: 294, distance: 119.2
click at [278, 294] on quentale-workspace at bounding box center [466, 221] width 933 height 443
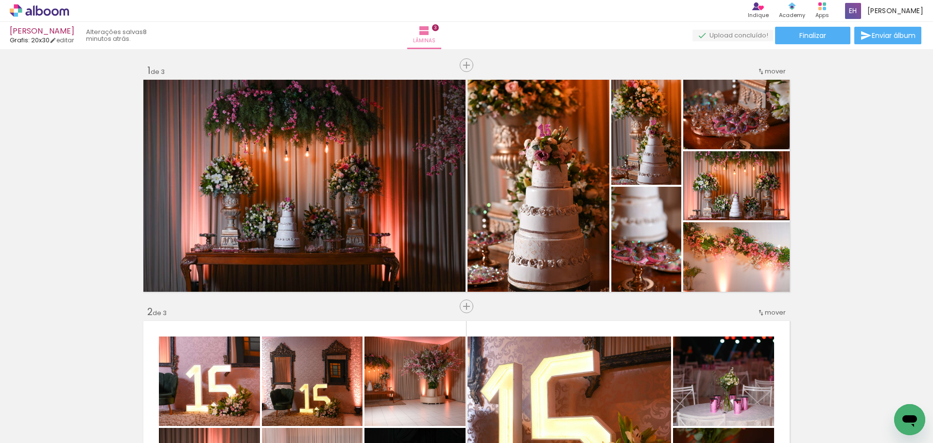
scroll to position [0, 1022]
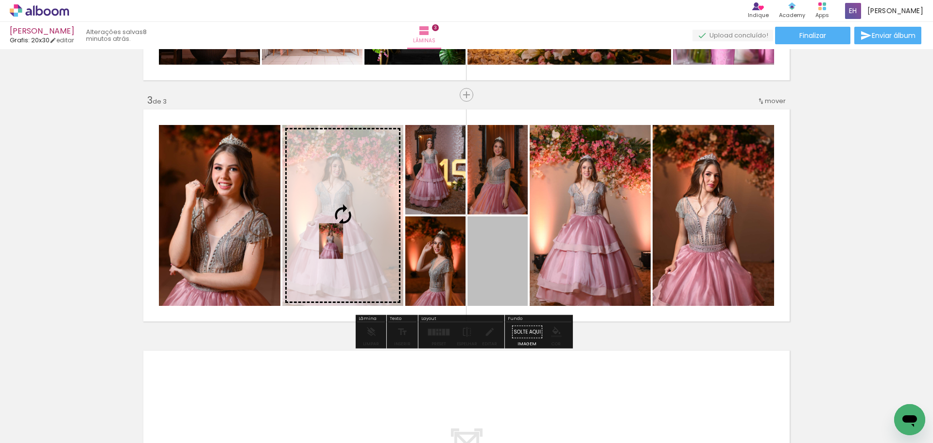
drag, startPoint x: 500, startPoint y: 246, endPoint x: 328, endPoint y: 241, distance: 172.6
click at [0, 0] on slot at bounding box center [0, 0] width 0 height 0
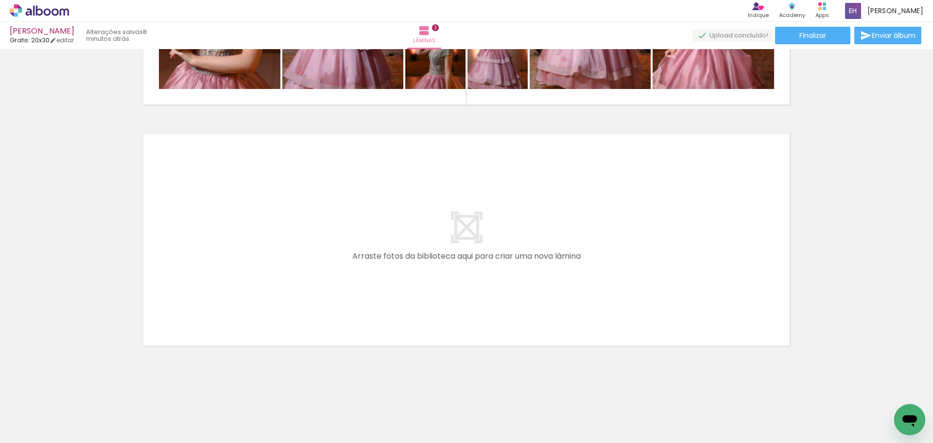
scroll to position [0, 1347]
drag, startPoint x: 182, startPoint y: 363, endPoint x: 209, endPoint y: 286, distance: 81.9
click at [209, 286] on quentale-workspace at bounding box center [466, 221] width 933 height 443
